Goal: Transaction & Acquisition: Purchase product/service

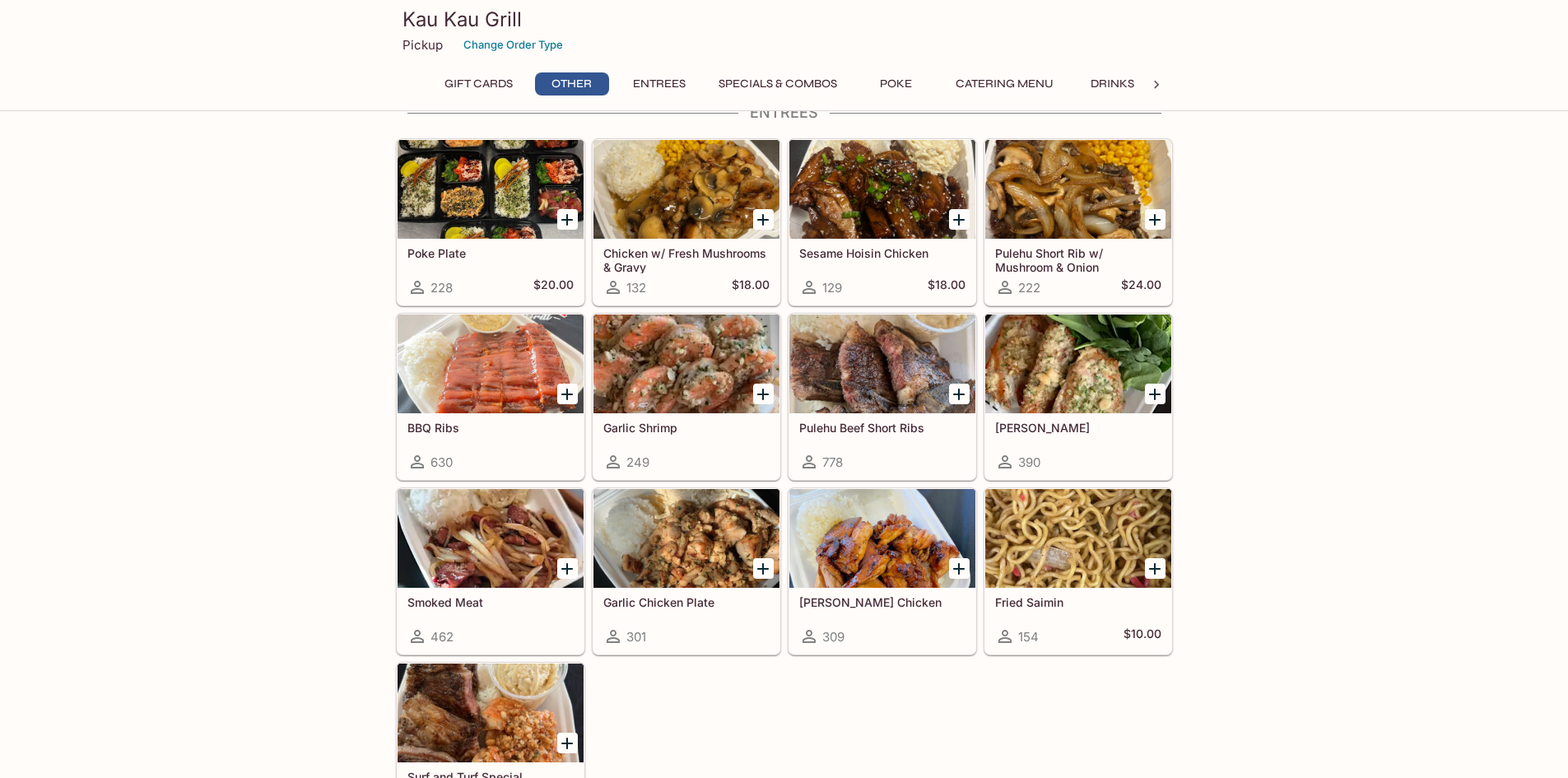
scroll to position [773, 0]
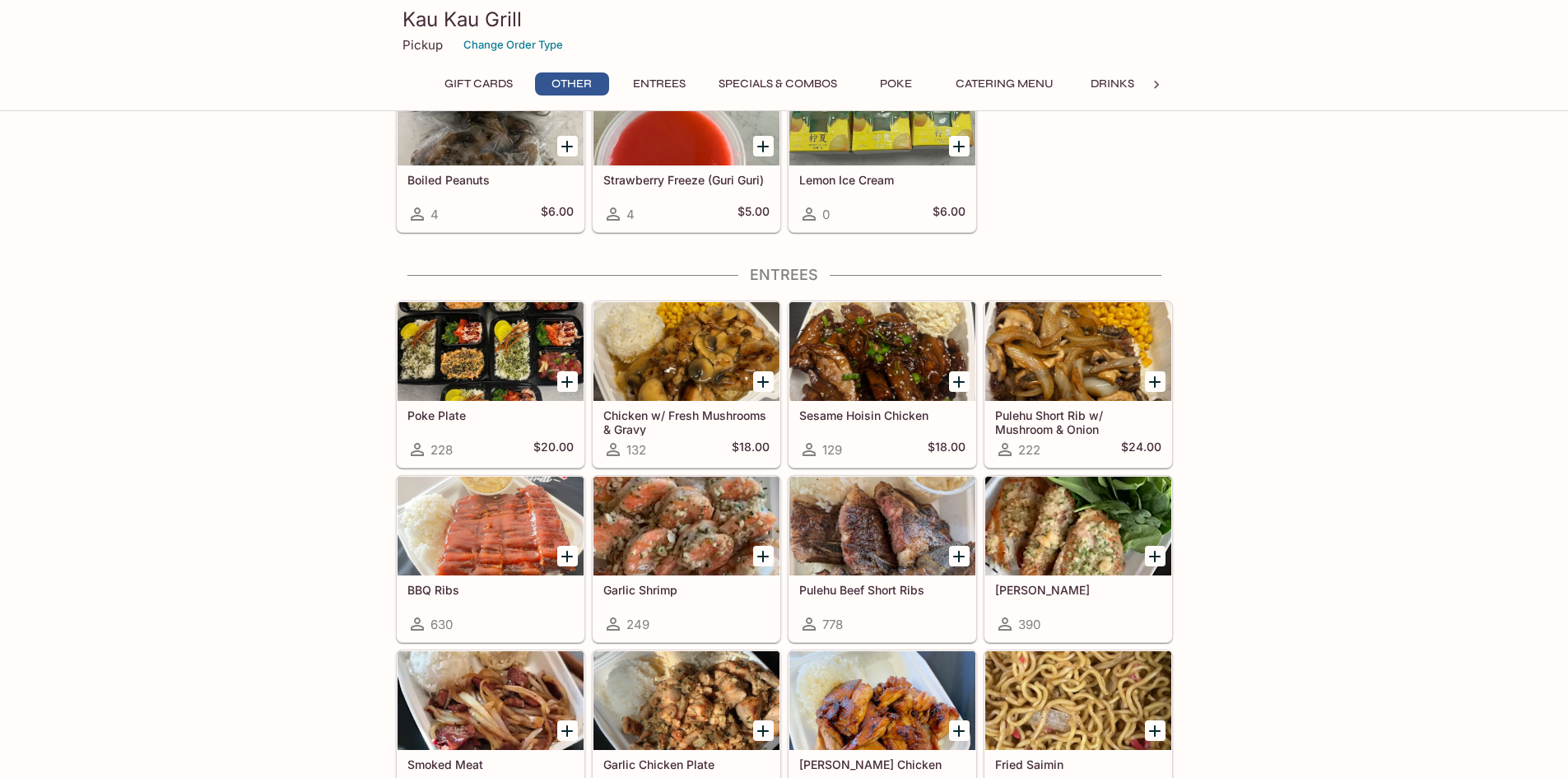
click at [768, 379] on icon "Add Chicken w/ Fresh Mushrooms & Gravy" at bounding box center [763, 382] width 20 height 20
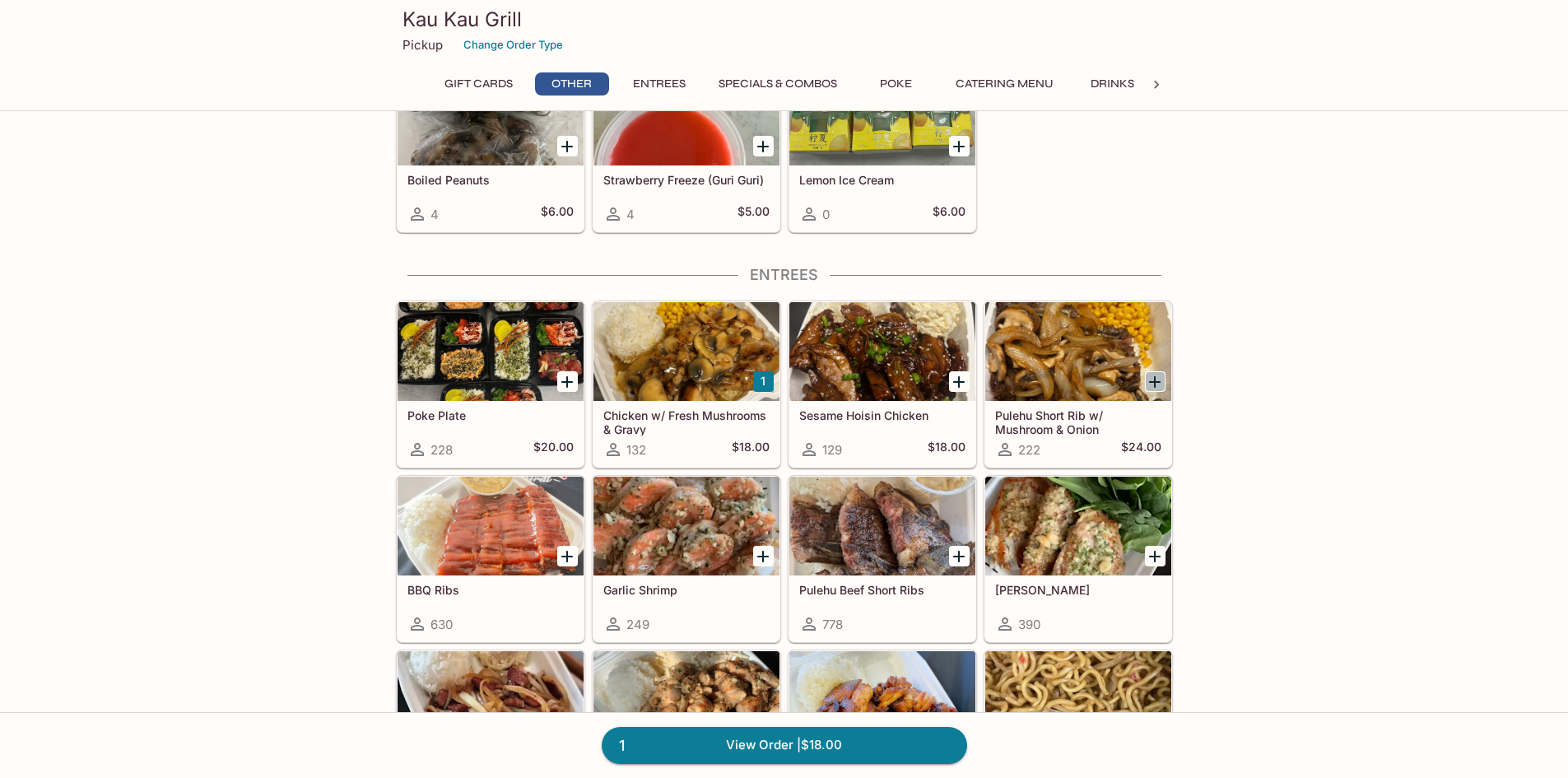
click at [1152, 383] on icon "Add Pulehu Short Rib w/ Mushroom & Onion" at bounding box center [1154, 382] width 20 height 20
click at [767, 380] on button "1" at bounding box center [764, 382] width 21 height 21
click at [567, 373] on icon "Add Poke Plate" at bounding box center [566, 382] width 20 height 20
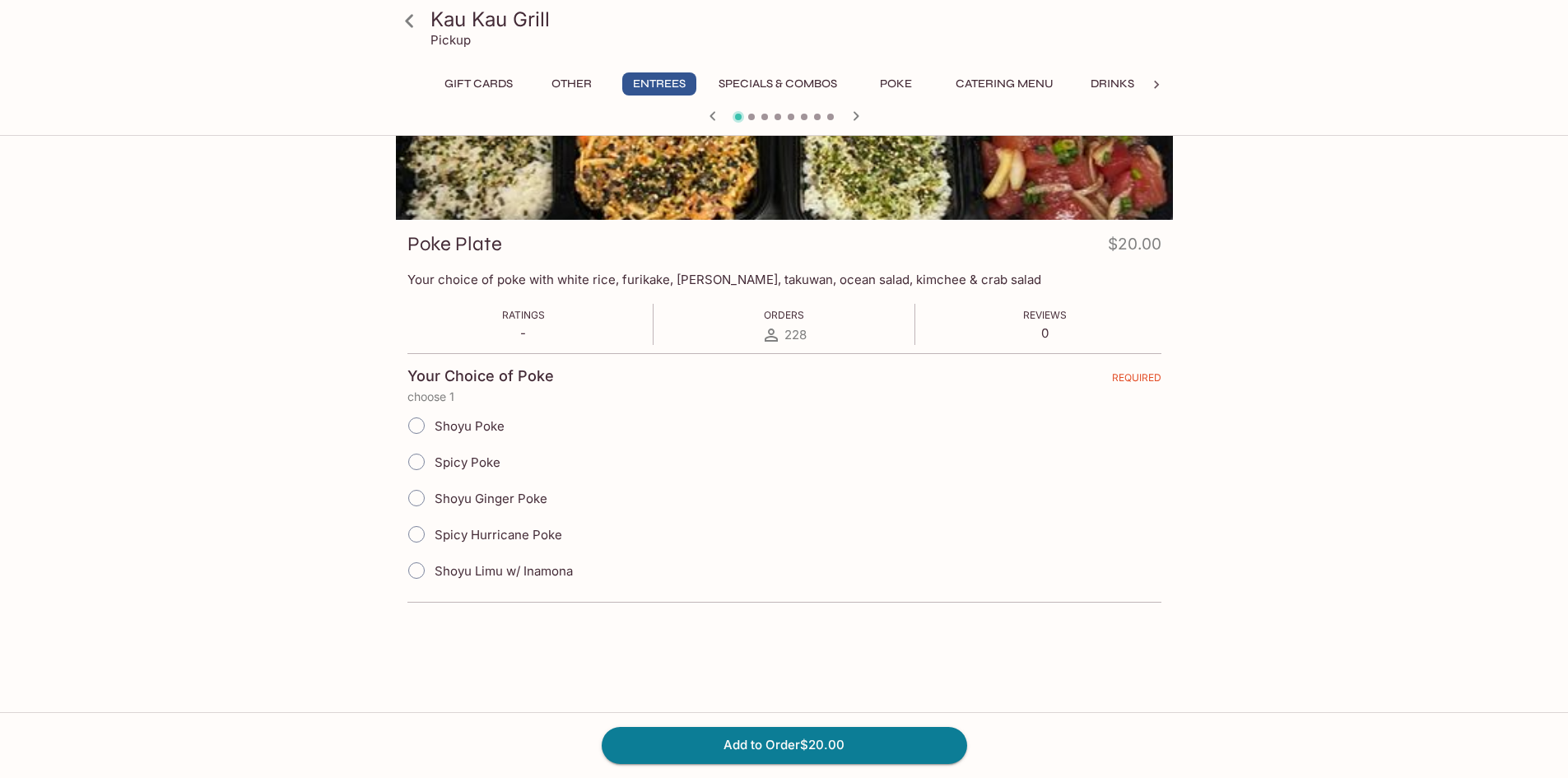
scroll to position [142, 0]
click at [491, 536] on span "Spicy Hurricane Poke" at bounding box center [499, 532] width 128 height 16
click at [434, 536] on input "Spicy Hurricane Poke" at bounding box center [416, 532] width 35 height 35
radio input "true"
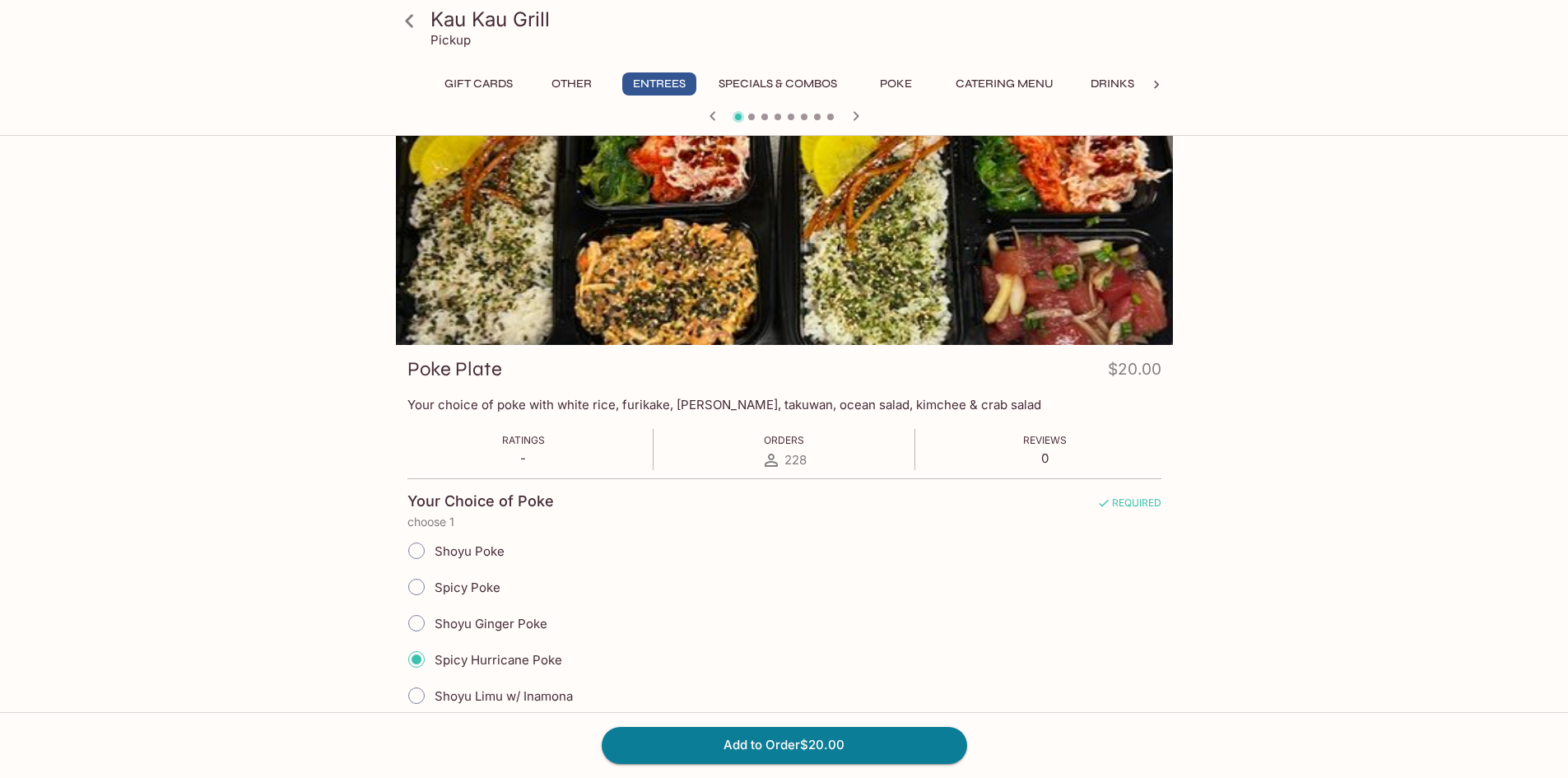
scroll to position [0, 0]
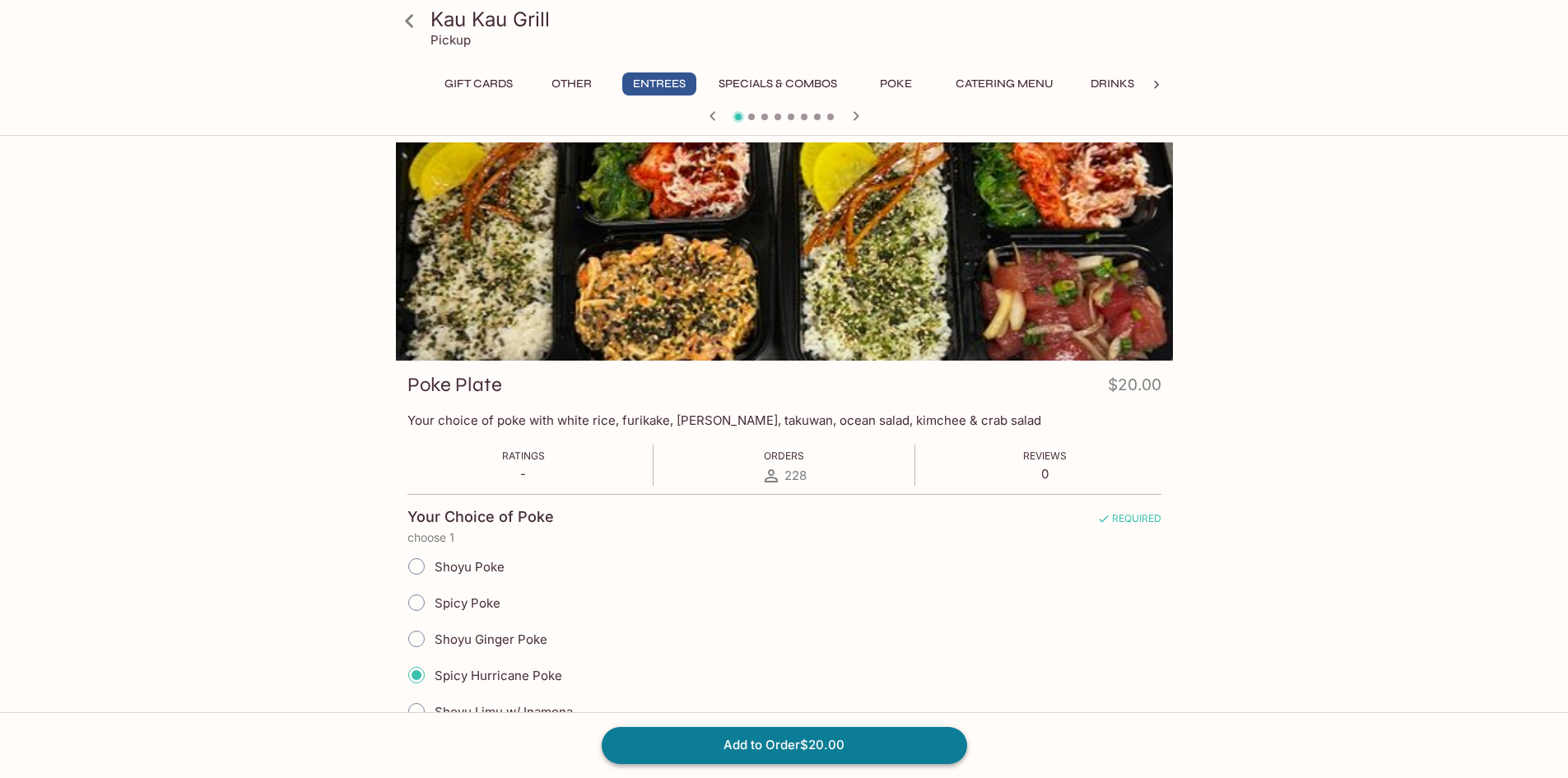
click at [768, 752] on button "Add to Order $20.00" at bounding box center [784, 745] width 366 height 37
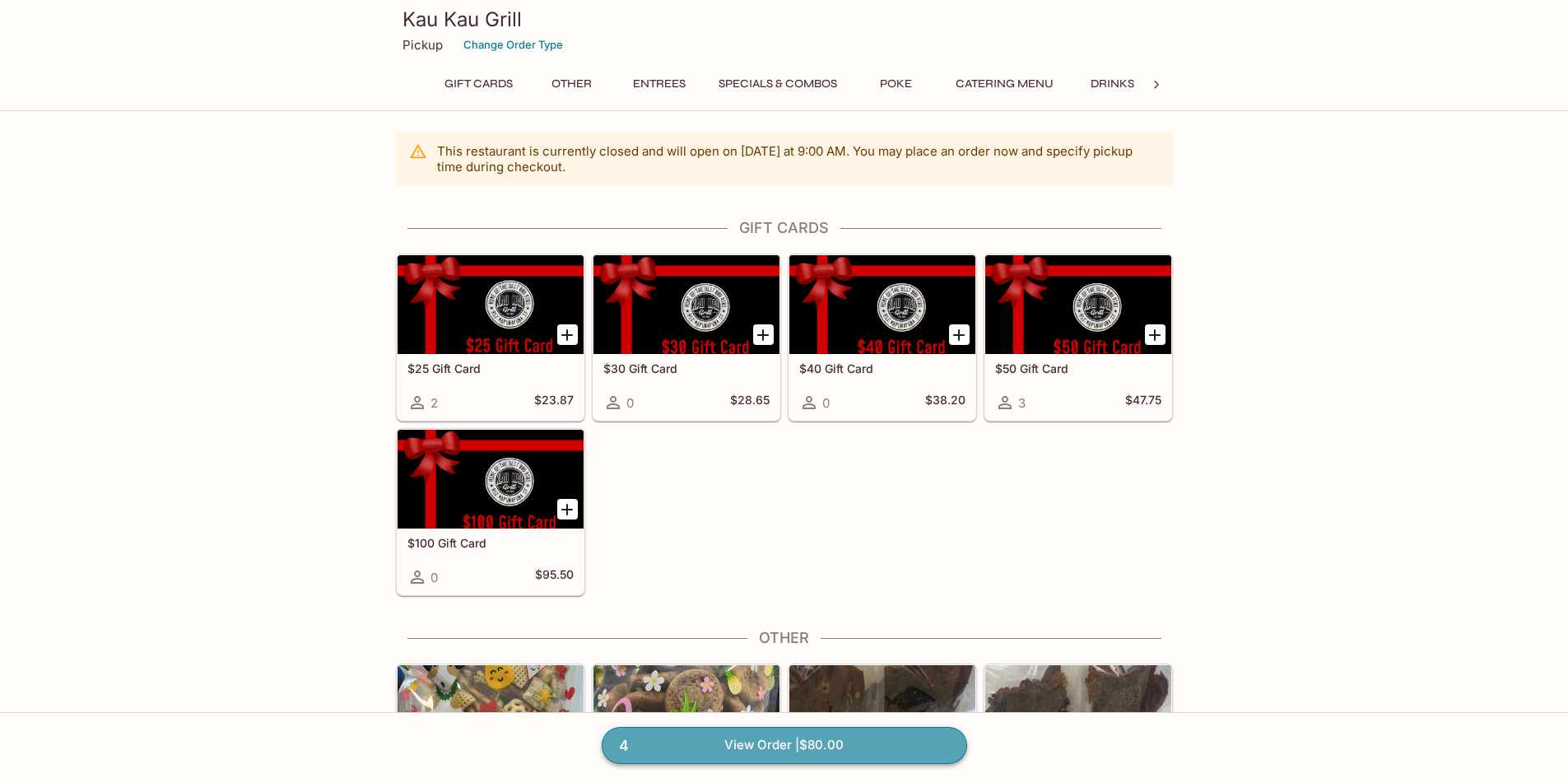
click at [806, 752] on link "4 View Order | $80.00" at bounding box center [784, 745] width 366 height 37
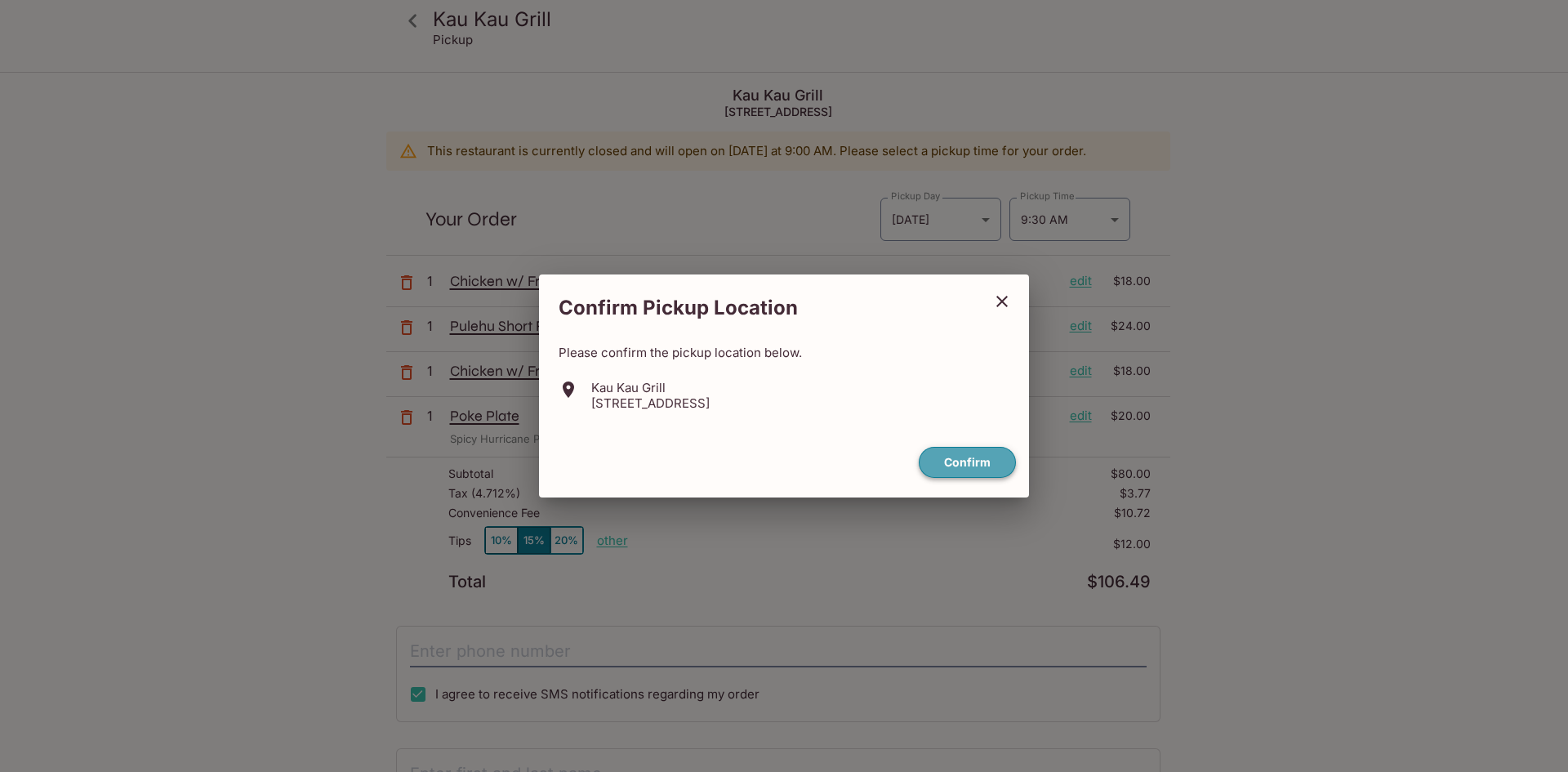
click at [958, 465] on button "Confirm" at bounding box center [967, 463] width 97 height 32
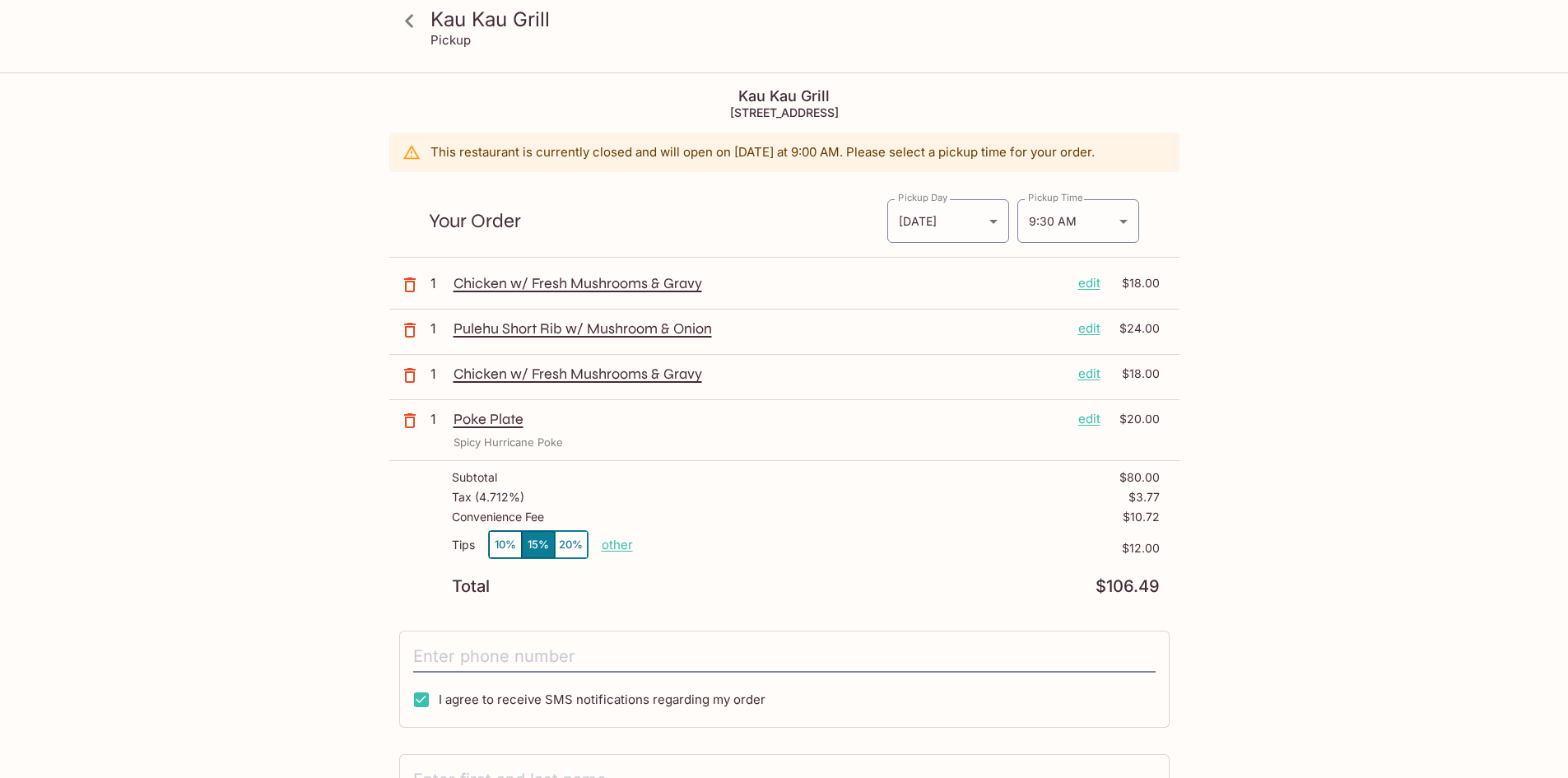
click at [403, 287] on icon "button" at bounding box center [409, 284] width 20 height 20
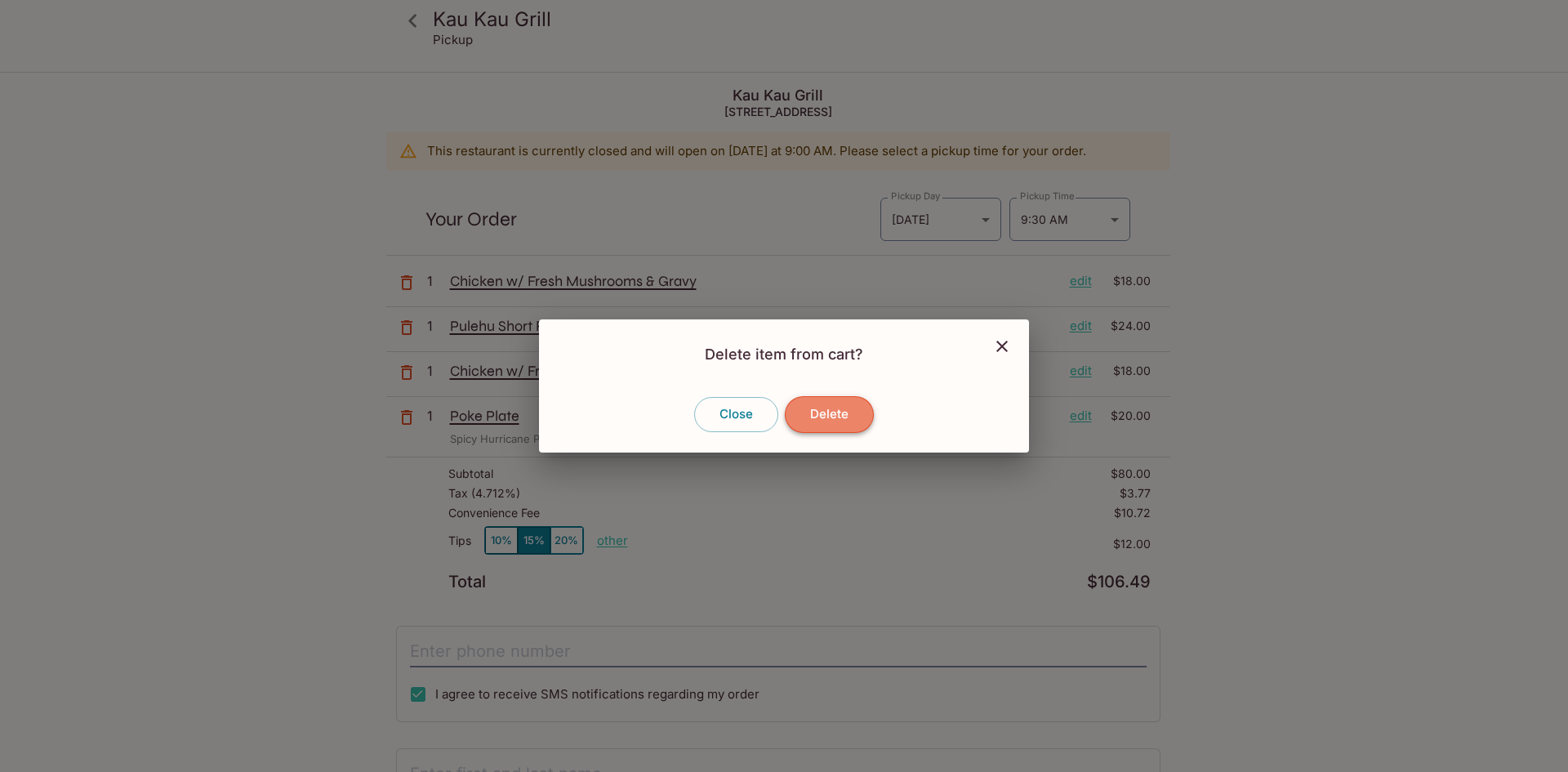
click at [813, 402] on button "Delete" at bounding box center [829, 414] width 89 height 36
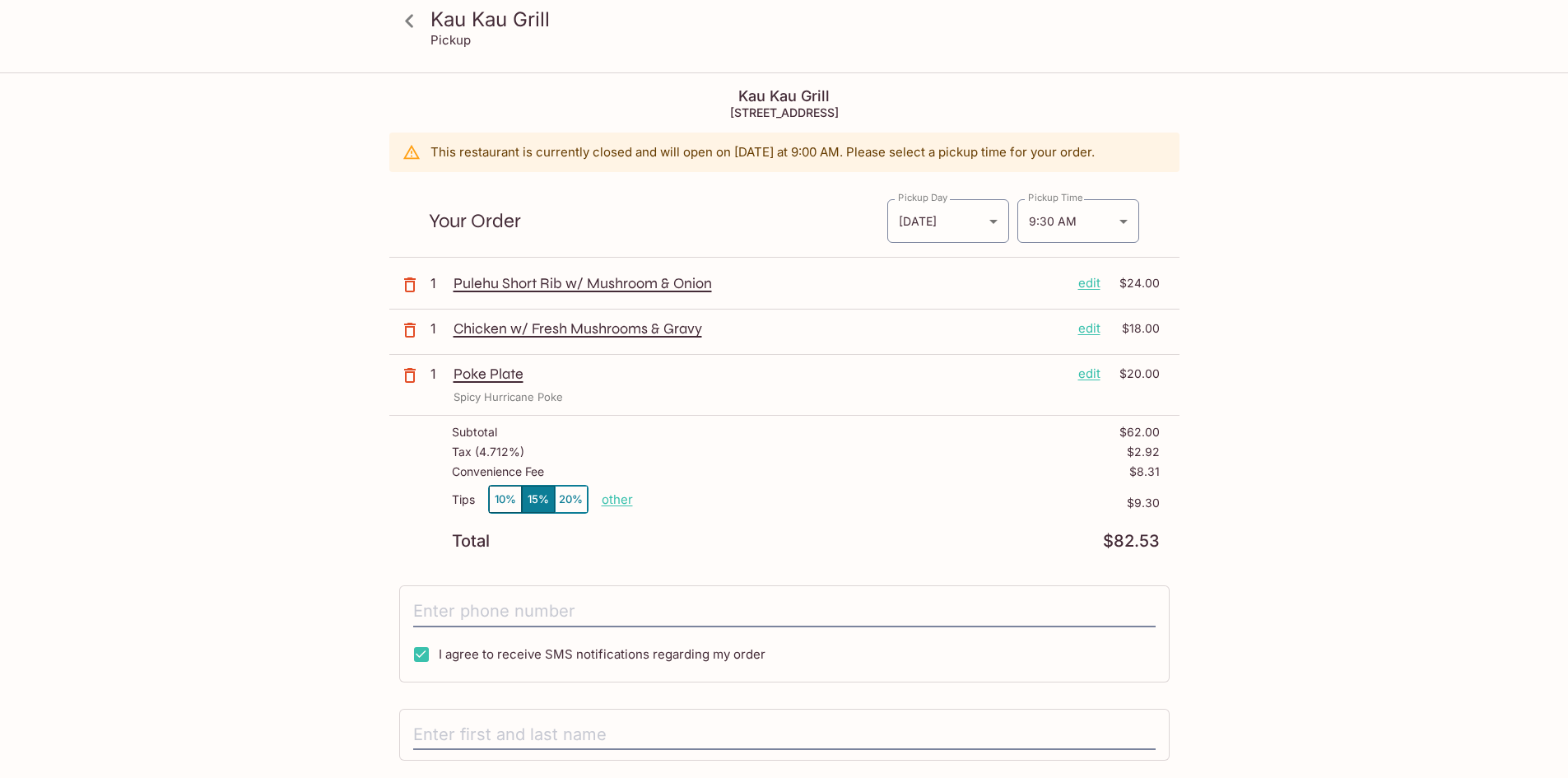
click at [416, 327] on icon "button" at bounding box center [409, 329] width 20 height 20
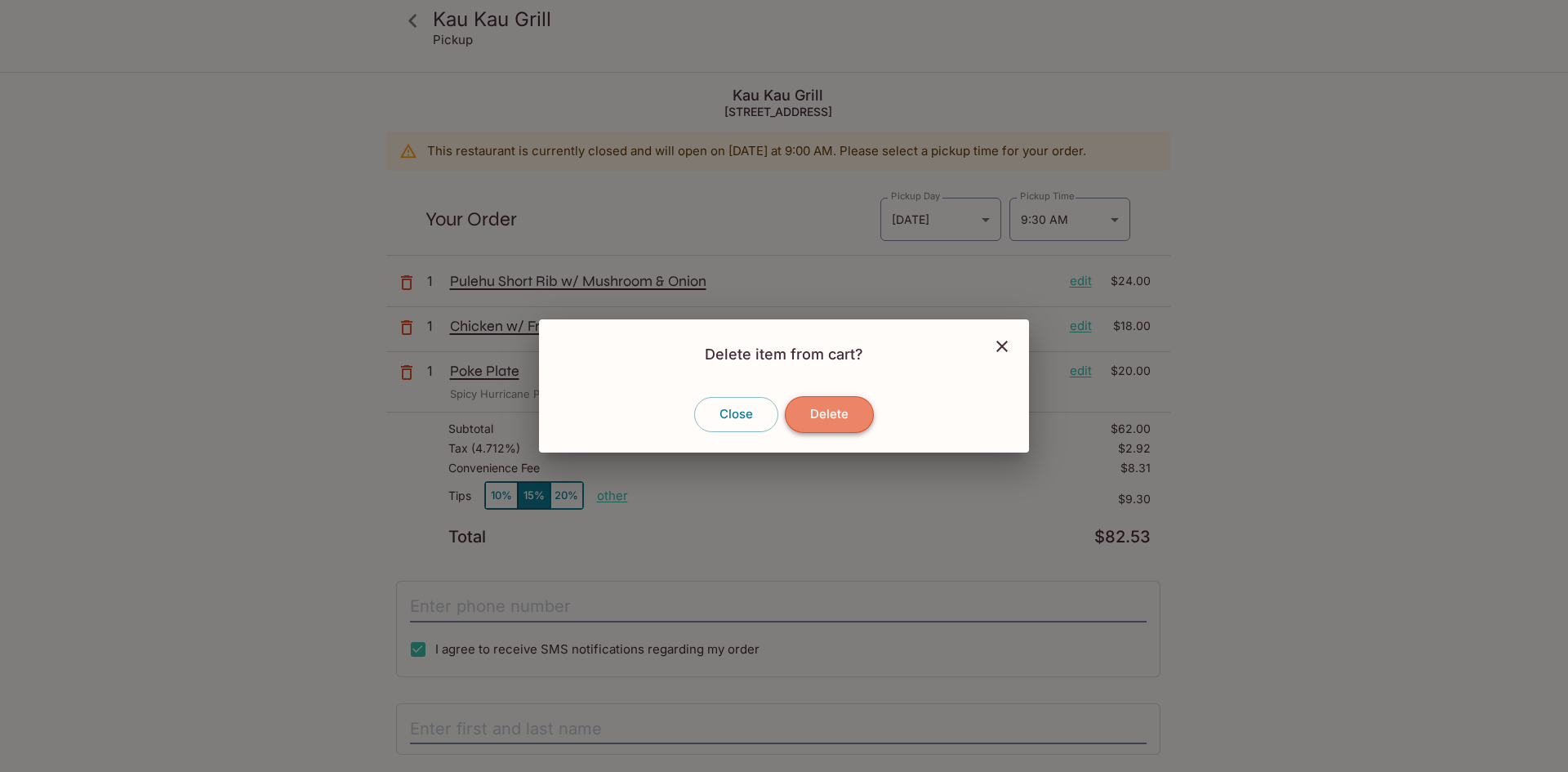
click at [855, 409] on button "Delete" at bounding box center [829, 414] width 89 height 36
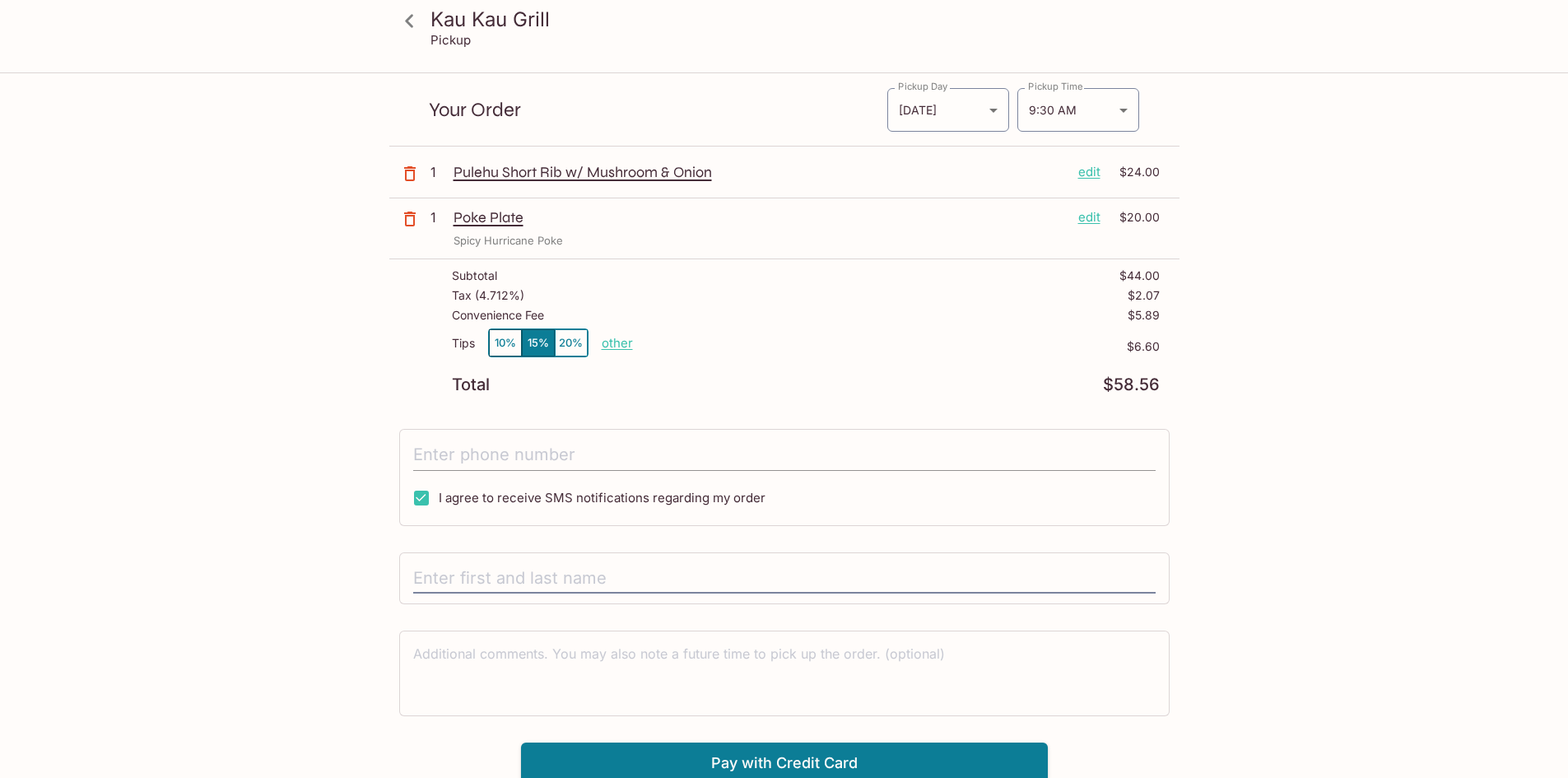
scroll to position [117, 0]
